Goal: Check status: Check status

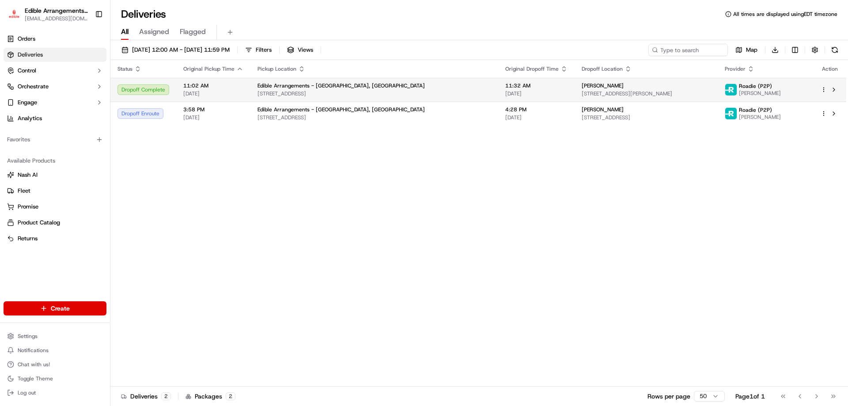
click at [427, 89] on div "Edible Arrangements - Harrisburg, PA 712 Colonial Rd, Harrisburg, PA 17112, USA" at bounding box center [375, 89] width 234 height 15
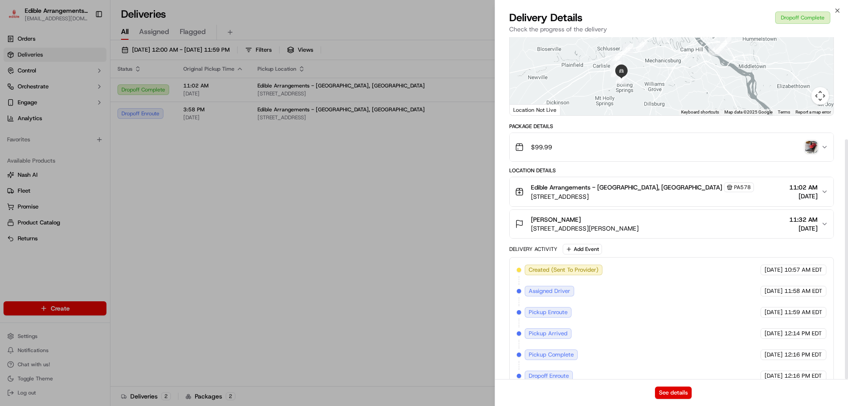
scroll to position [146, 0]
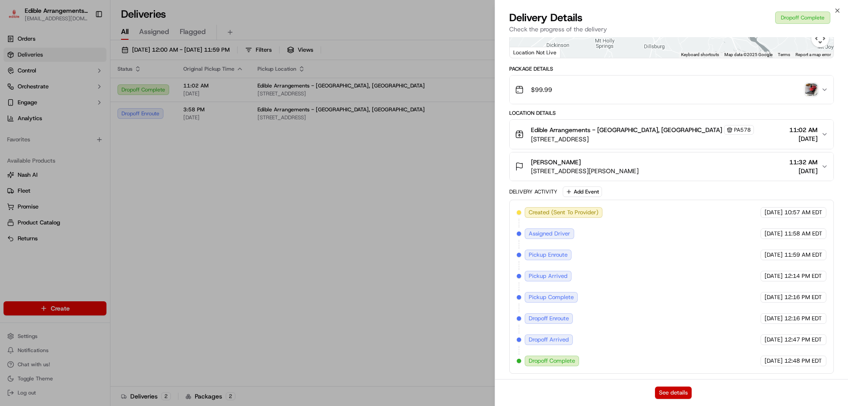
click at [675, 398] on button "See details" at bounding box center [673, 393] width 37 height 12
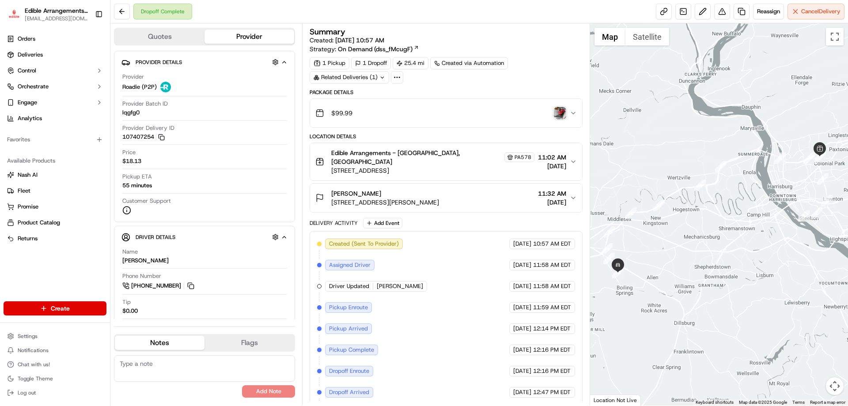
click at [563, 111] on img "button" at bounding box center [560, 113] width 12 height 12
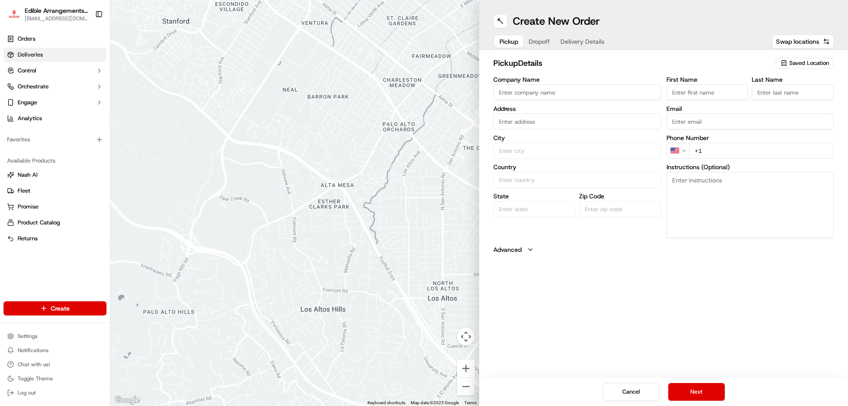
click at [42, 54] on span "Deliveries" at bounding box center [30, 55] width 25 height 8
